Goal: Task Accomplishment & Management: Manage account settings

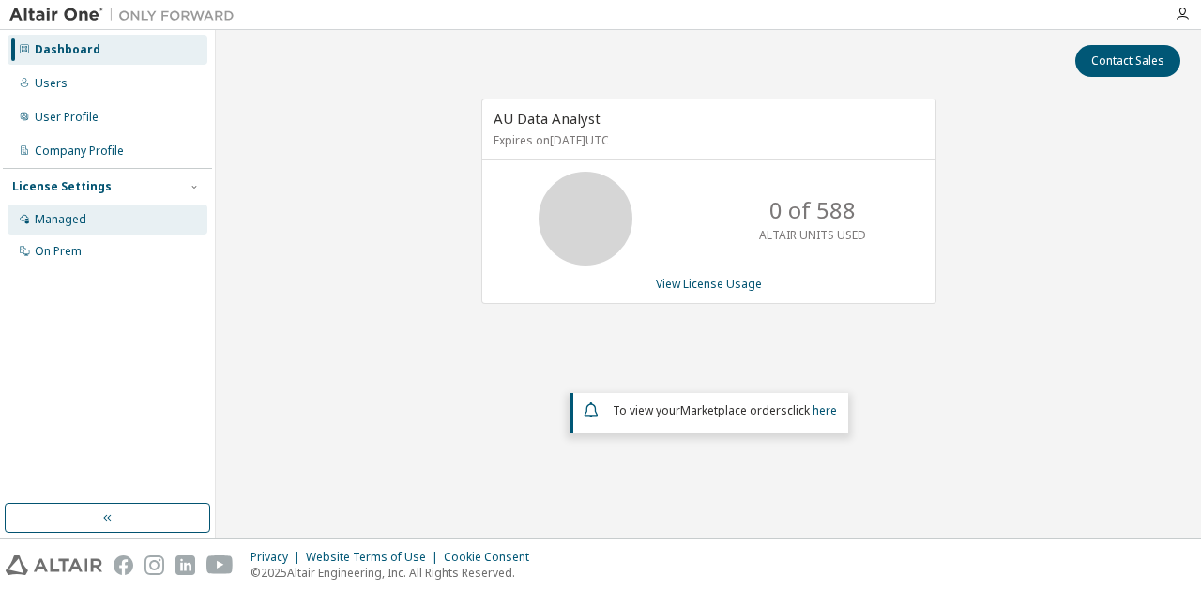
click at [88, 206] on div "Managed" at bounding box center [108, 220] width 200 height 30
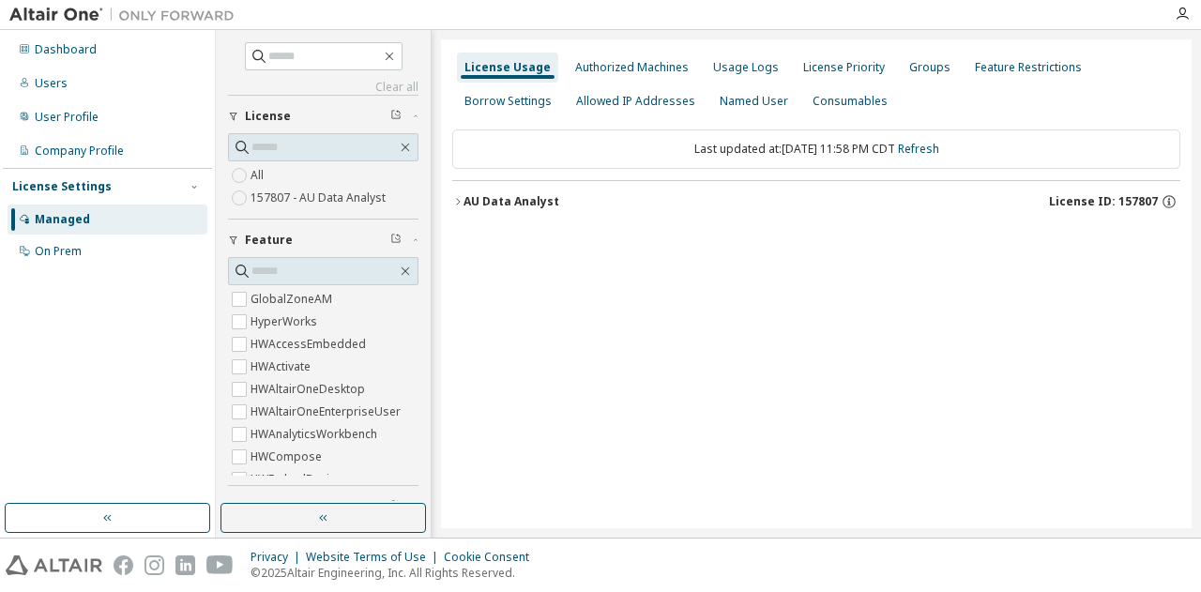
click at [480, 205] on div "AU Data Analyst" at bounding box center [512, 201] width 96 height 15
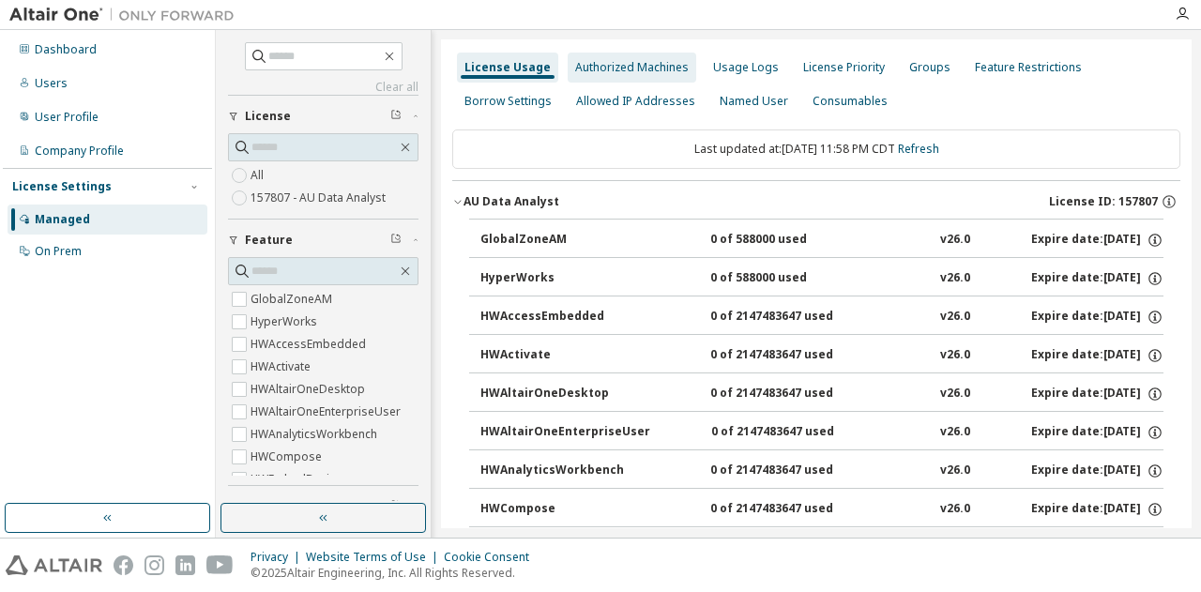
click at [603, 70] on div "Authorized Machines" at bounding box center [632, 67] width 114 height 15
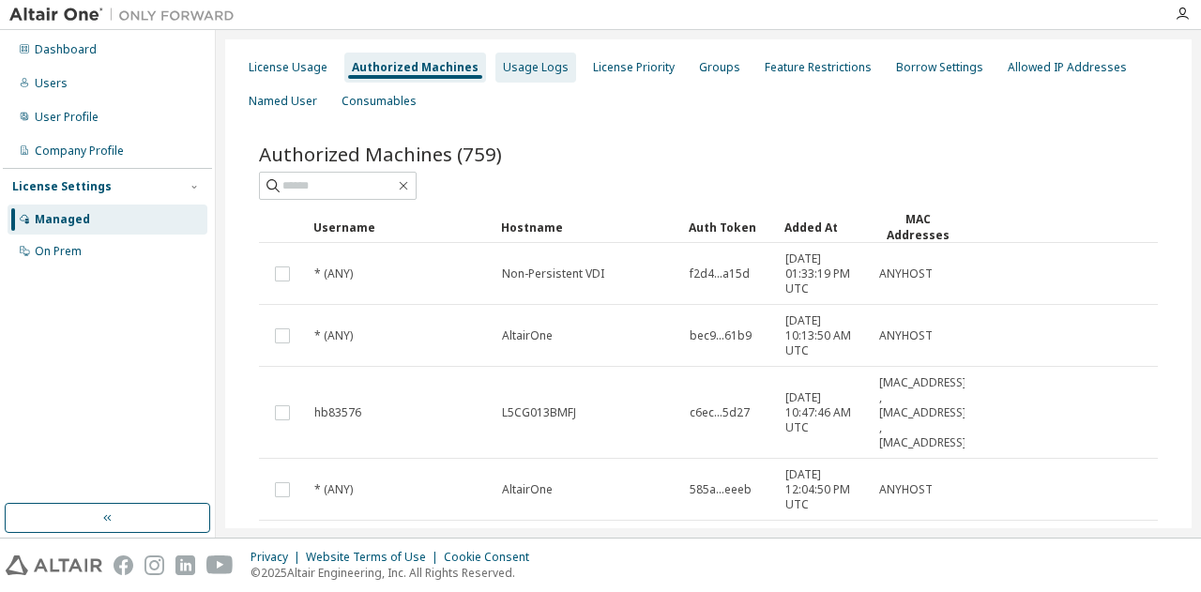
click at [537, 76] on div "Usage Logs" at bounding box center [535, 68] width 81 height 30
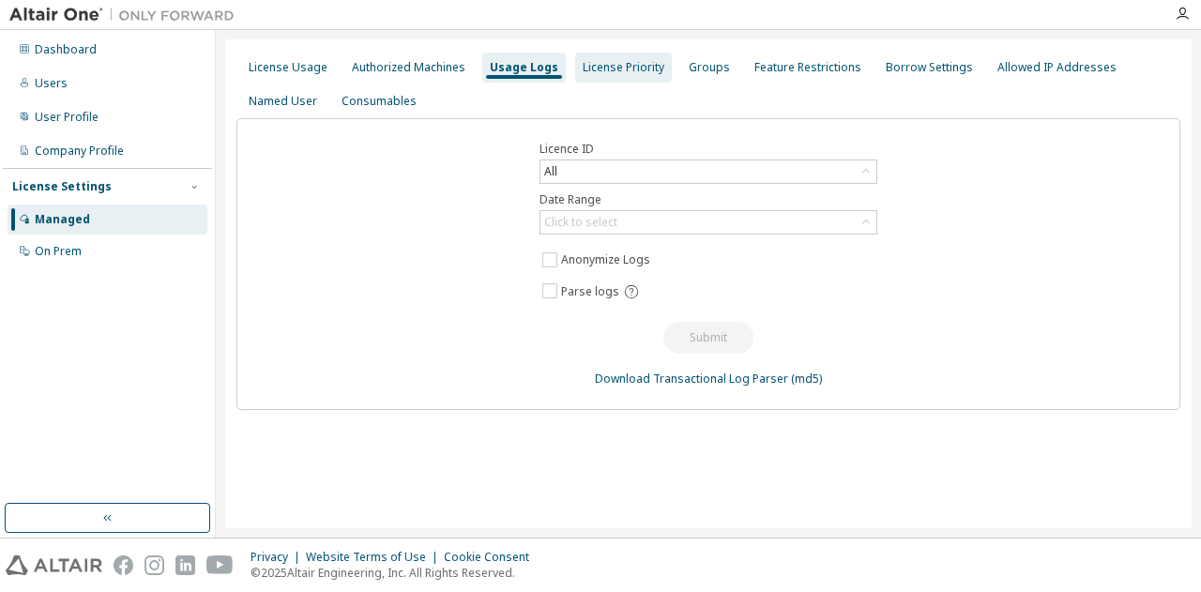
click at [600, 68] on div "License Priority" at bounding box center [624, 67] width 82 height 15
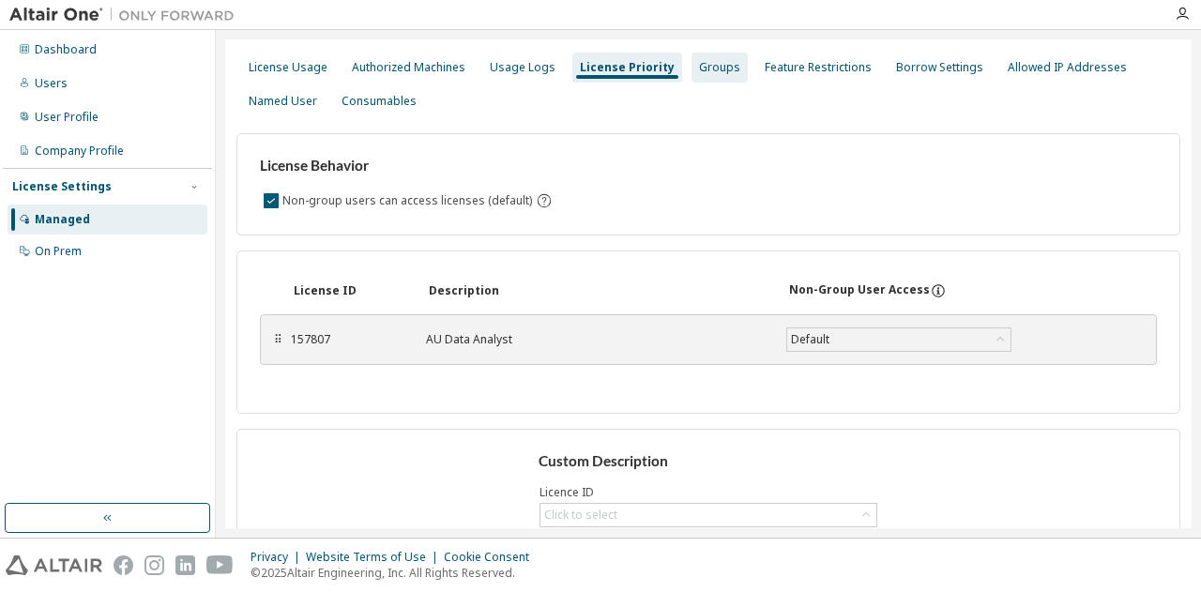
click at [704, 72] on div "Groups" at bounding box center [719, 67] width 41 height 15
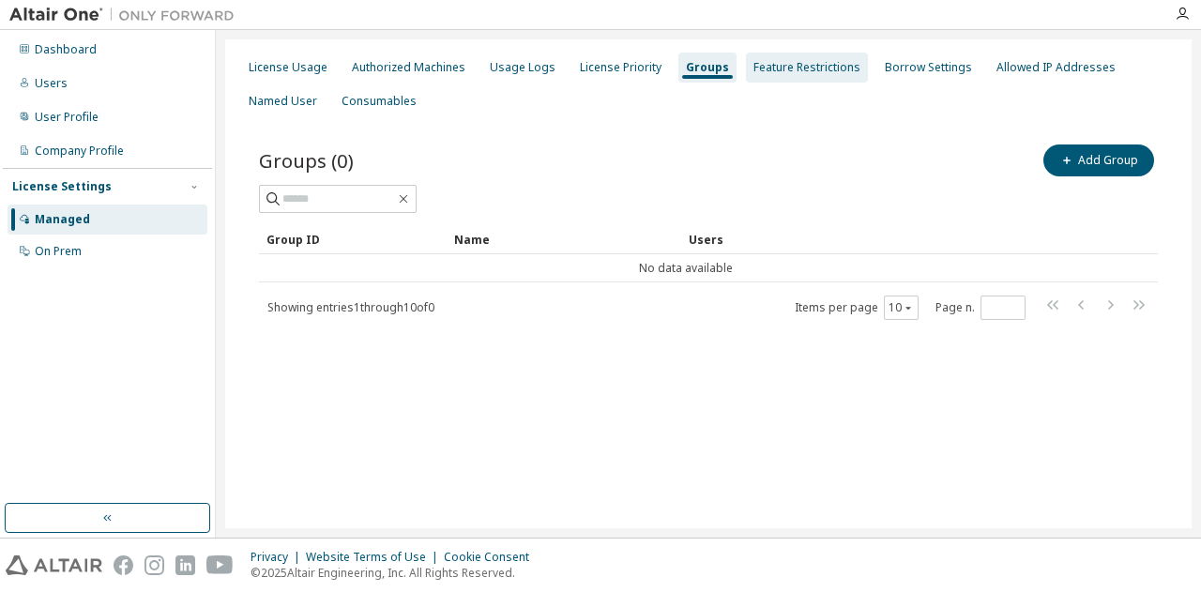
click at [767, 67] on div "Feature Restrictions" at bounding box center [806, 67] width 107 height 15
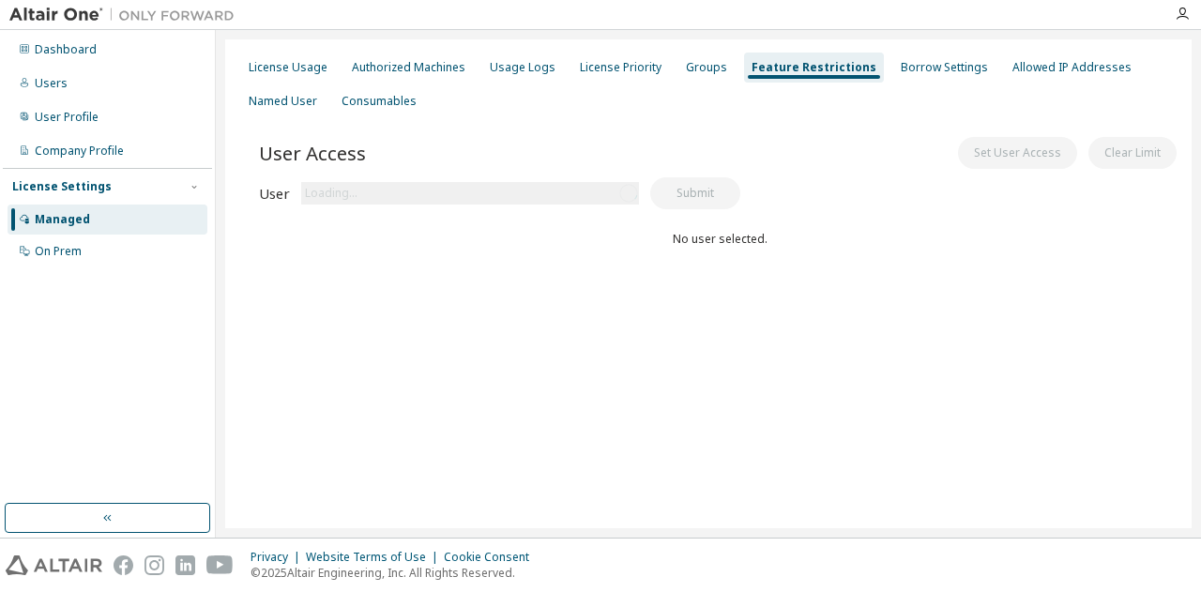
click at [584, 193] on div "Loading..." at bounding box center [470, 193] width 338 height 23
click at [535, 192] on div "Click to select" at bounding box center [470, 193] width 336 height 23
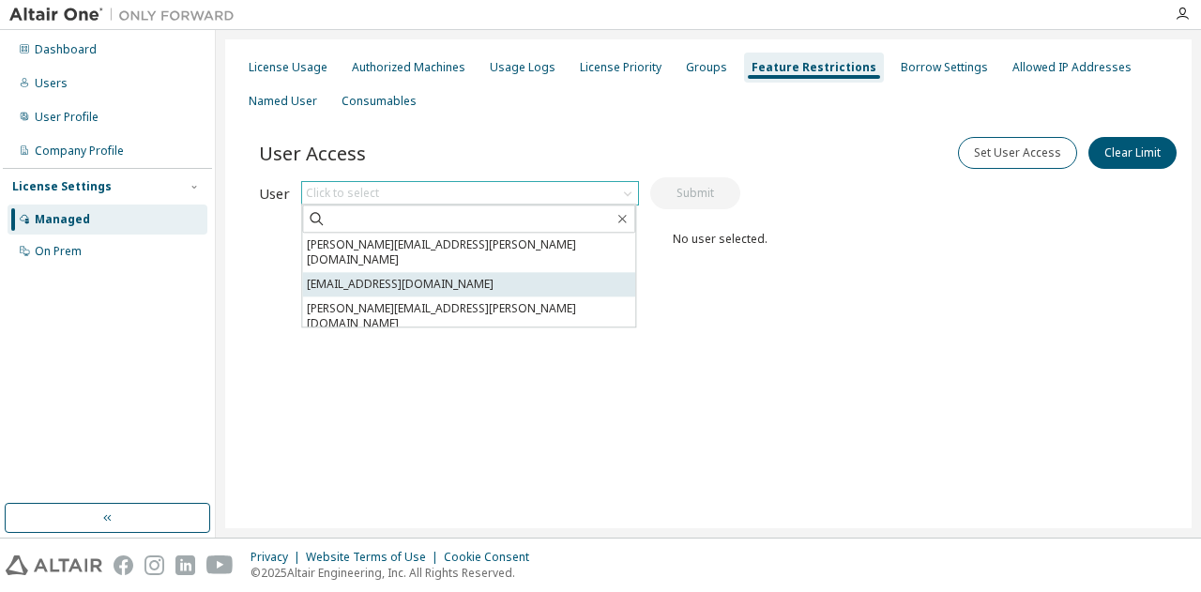
click at [497, 273] on li "[EMAIL_ADDRESS][DOMAIN_NAME]" at bounding box center [468, 284] width 333 height 24
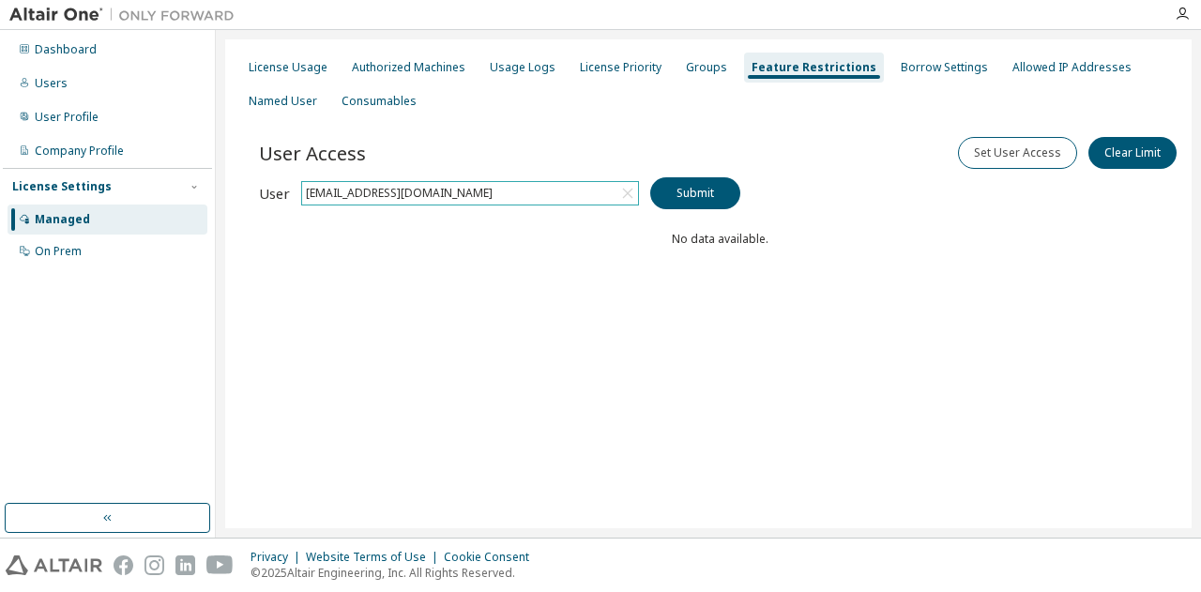
click at [545, 199] on div "[EMAIL_ADDRESS][DOMAIN_NAME]" at bounding box center [470, 193] width 336 height 23
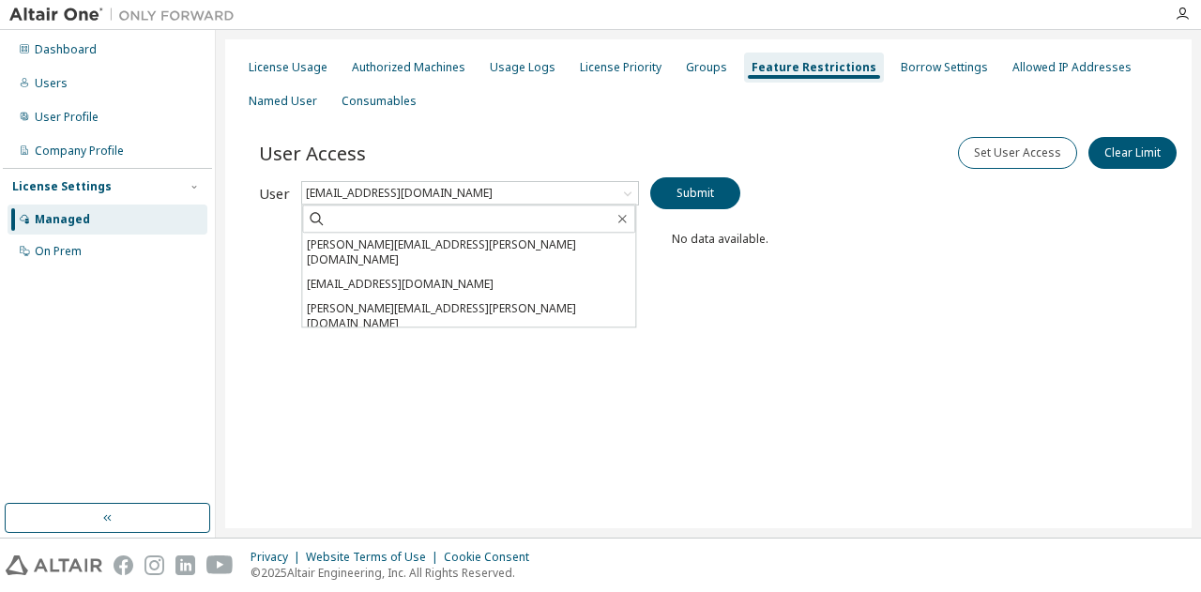
click at [629, 144] on div "User Access Set User Access Clear Limit" at bounding box center [719, 152] width 921 height 39
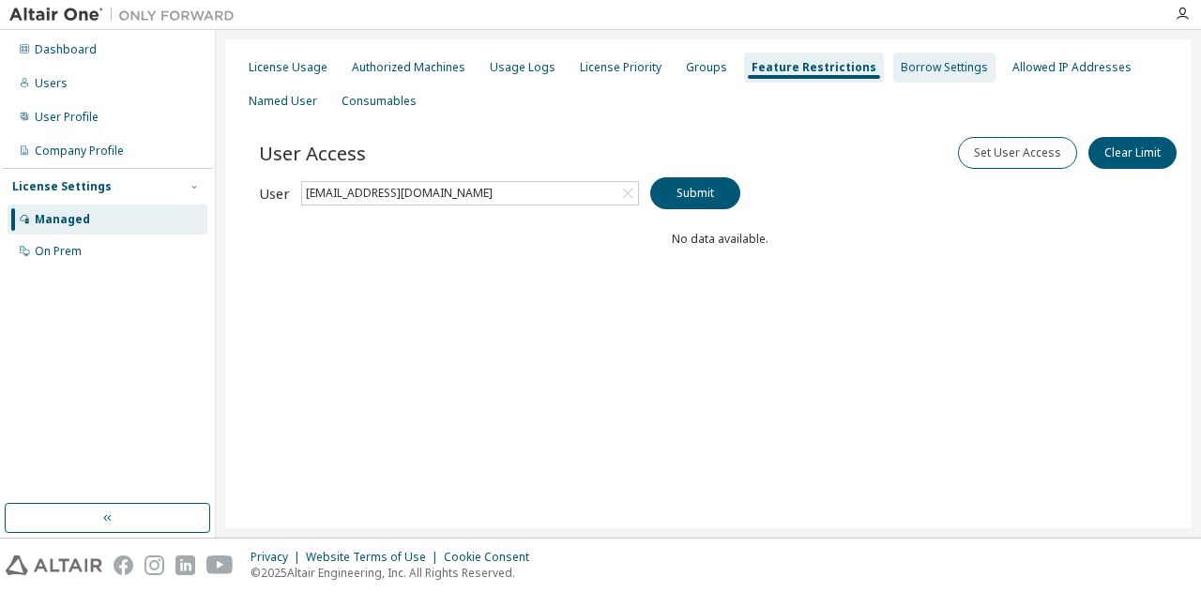
click at [921, 60] on div "Borrow Settings" at bounding box center [944, 67] width 87 height 15
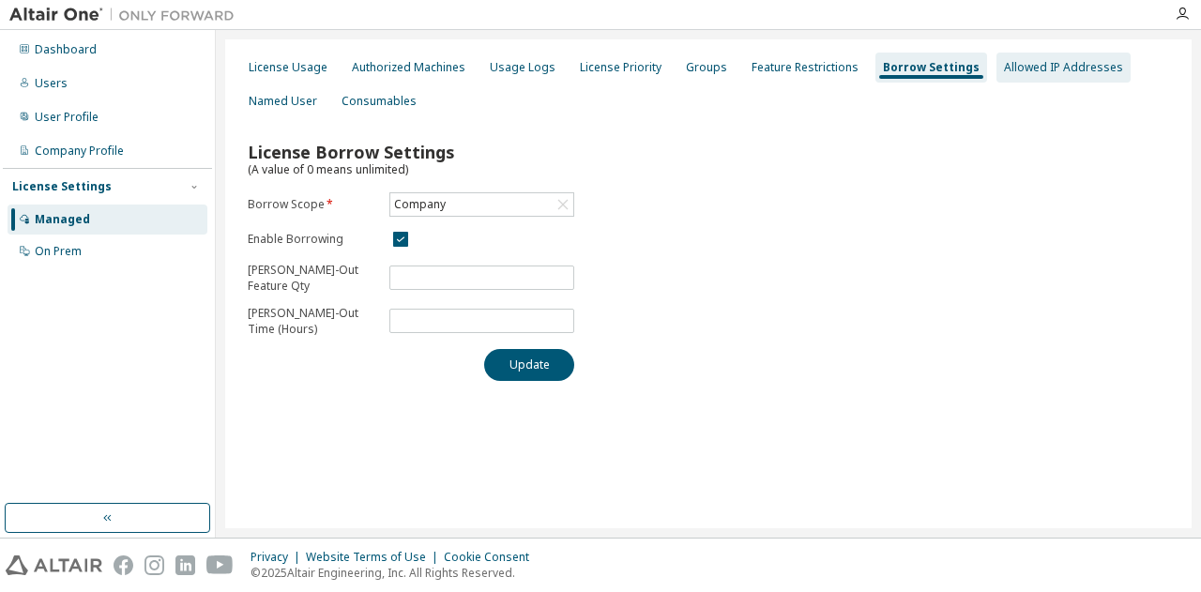
click at [1004, 63] on div "Allowed IP Addresses" at bounding box center [1063, 67] width 119 height 15
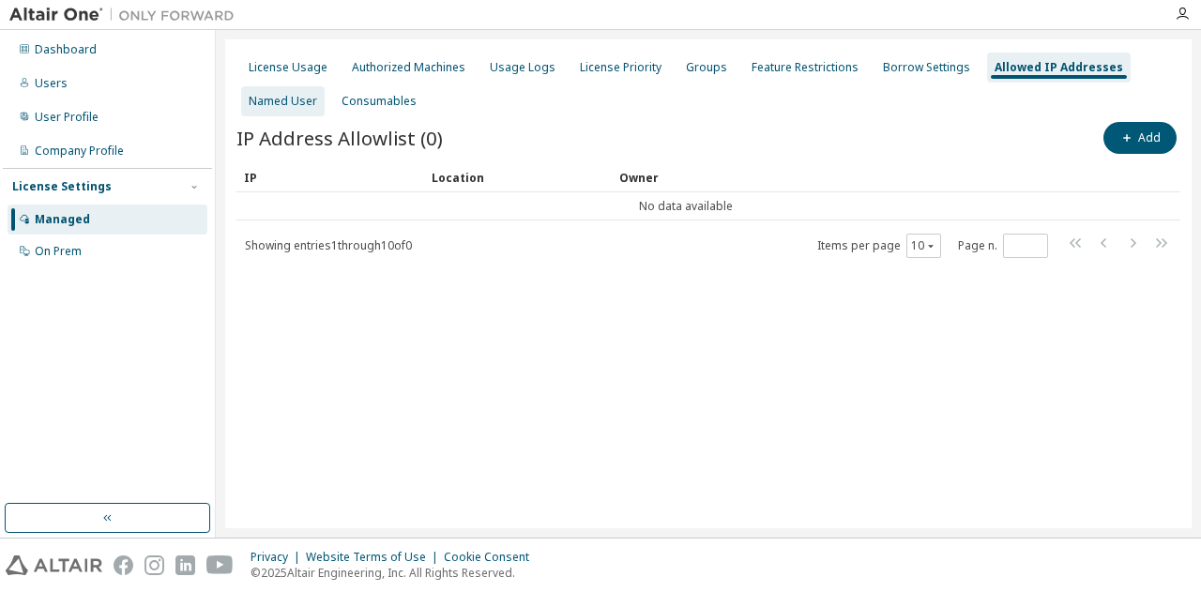
click at [289, 106] on div "Named User" at bounding box center [283, 101] width 68 height 15
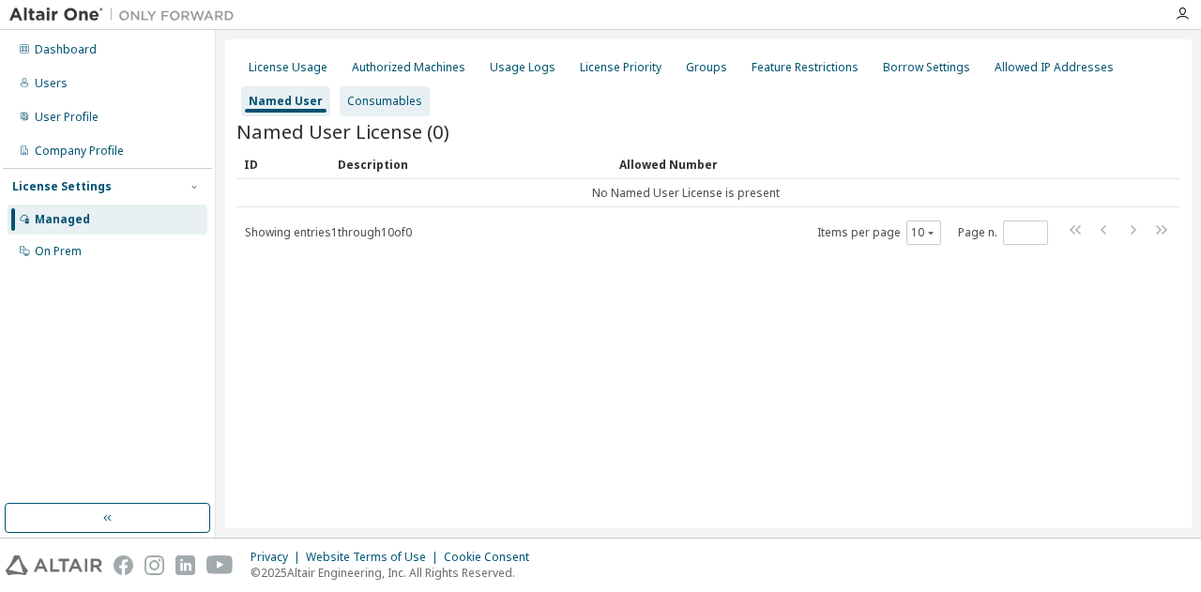
click at [369, 99] on div "Consumables" at bounding box center [384, 101] width 75 height 15
